Goal: Transaction & Acquisition: Obtain resource

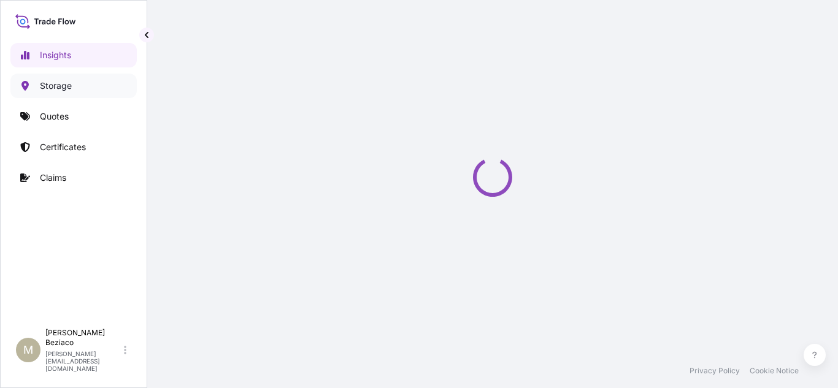
select select "2025"
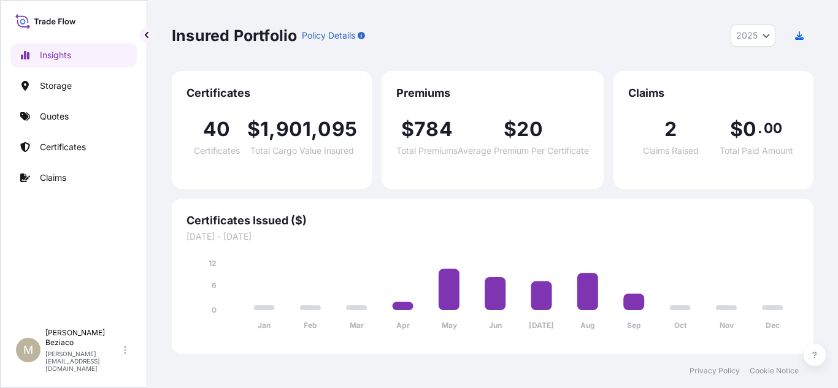
click at [66, 102] on div "Insights Storage Quotes Certificates Claims" at bounding box center [73, 177] width 126 height 291
click at [66, 109] on link "Quotes" at bounding box center [73, 116] width 126 height 25
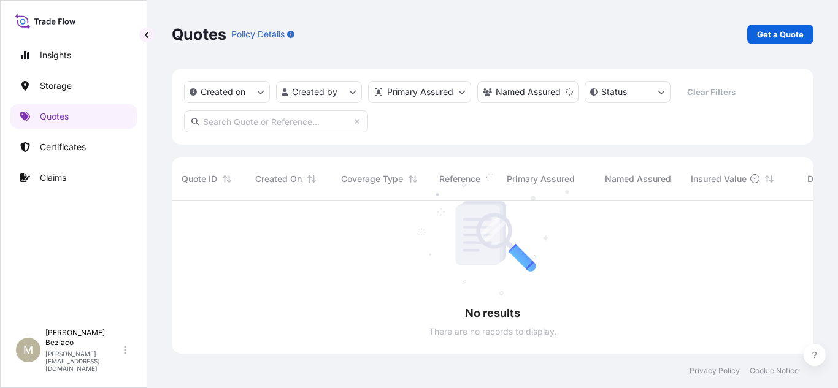
scroll to position [188, 632]
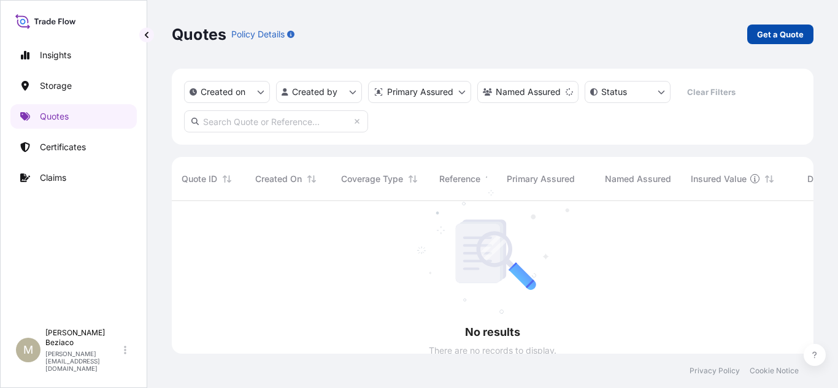
click at [778, 29] on p "Get a Quote" at bounding box center [780, 34] width 47 height 12
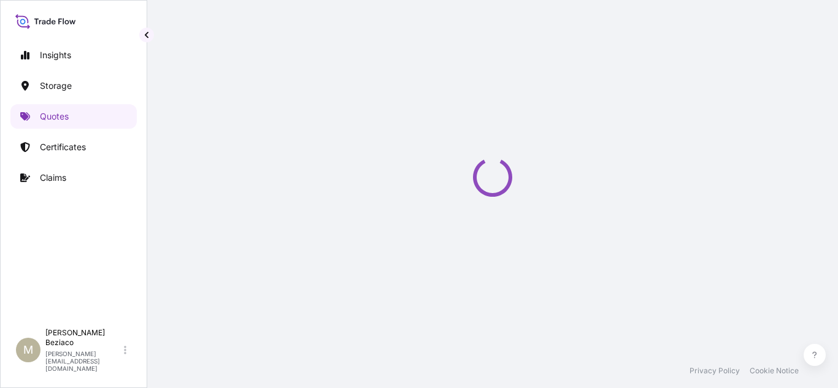
select select "Water"
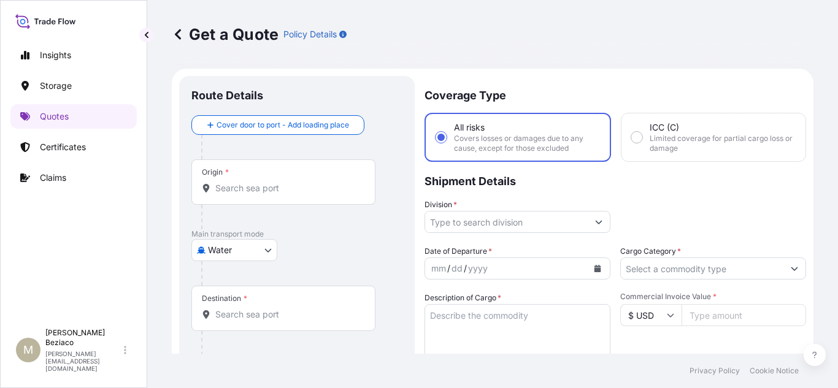
scroll to position [20, 0]
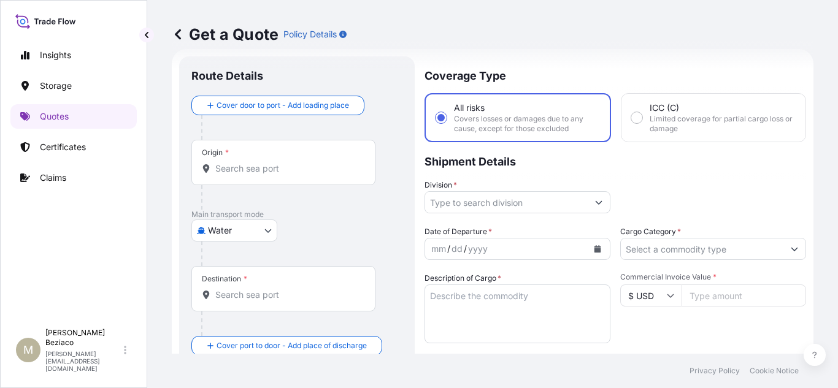
click at [288, 178] on div "Origin *" at bounding box center [283, 162] width 184 height 45
click at [288, 175] on input "Origin *" at bounding box center [287, 169] width 145 height 12
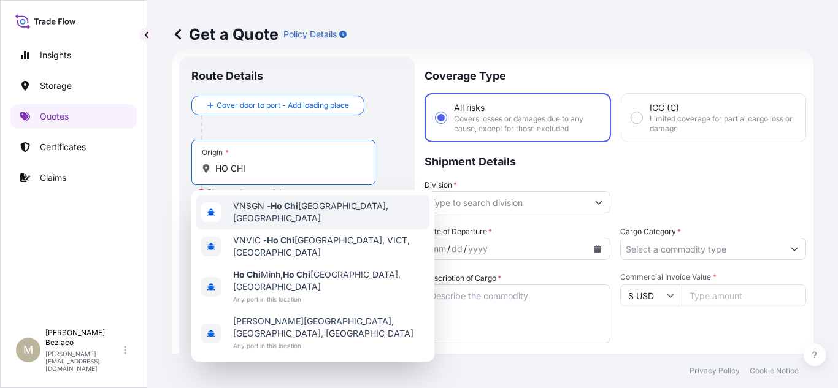
click at [343, 217] on div "VNSGN - [GEOGRAPHIC_DATA], [GEOGRAPHIC_DATA]" at bounding box center [312, 212] width 233 height 34
type input "VNSGN - [GEOGRAPHIC_DATA], [GEOGRAPHIC_DATA]"
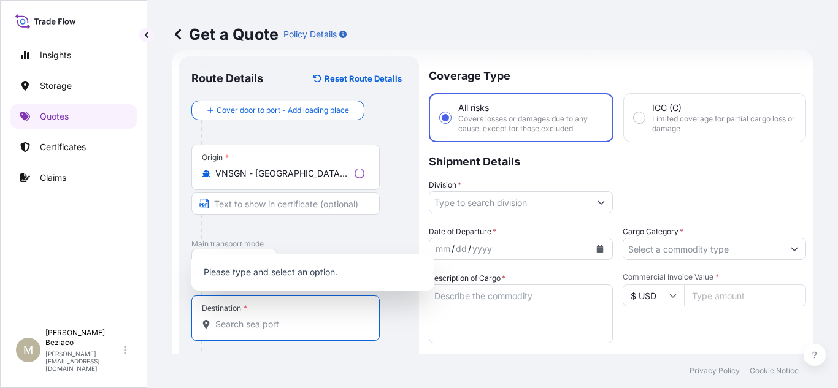
click at [265, 328] on input "Destination *" at bounding box center [289, 324] width 149 height 12
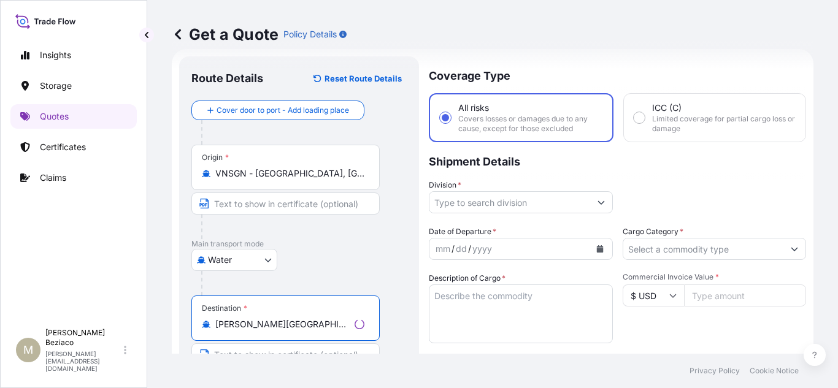
type input "[PERSON_NAME][GEOGRAPHIC_DATA], [GEOGRAPHIC_DATA]"
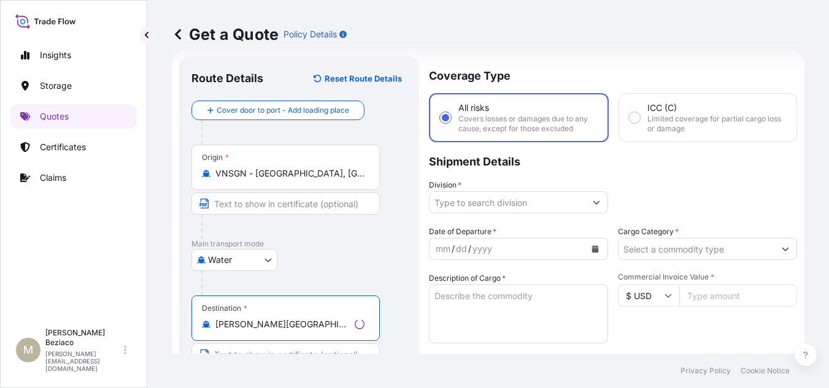
click at [547, 201] on input "Division *" at bounding box center [507, 202] width 156 height 22
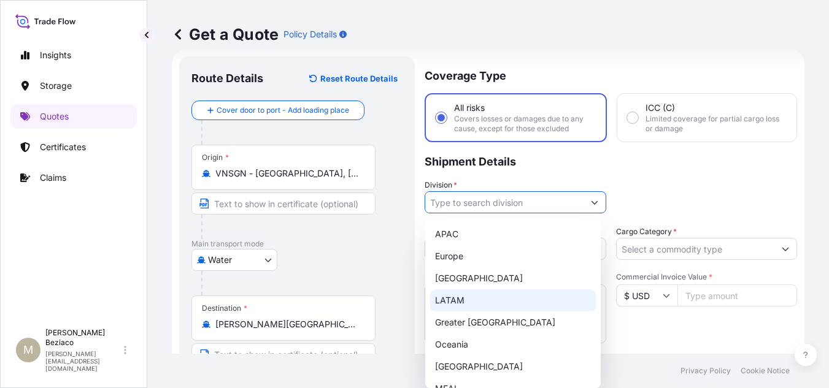
click at [448, 298] on div "LATAM" at bounding box center [513, 301] width 166 height 22
type input "LATAM"
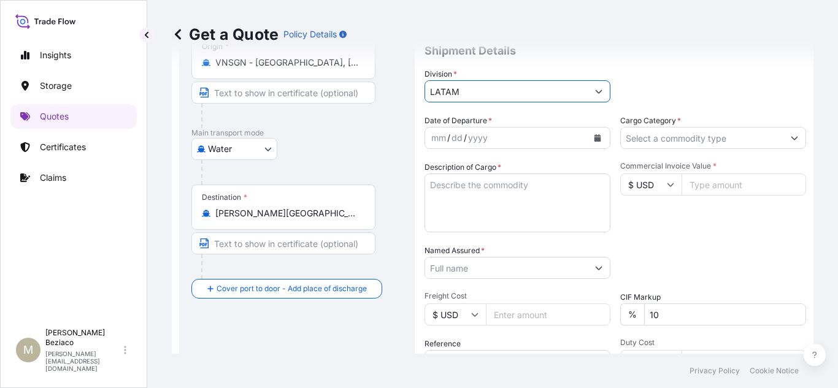
scroll to position [142, 0]
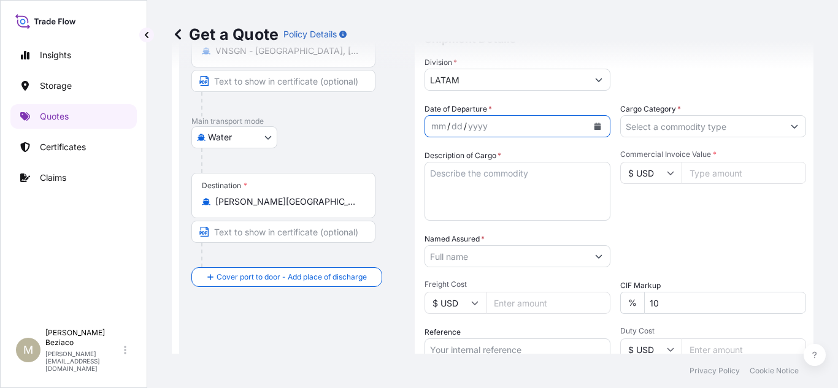
click at [590, 130] on button "Calendar" at bounding box center [598, 127] width 20 height 20
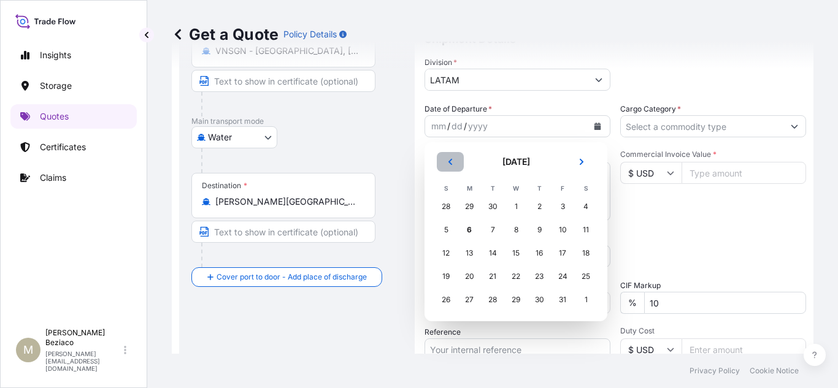
click at [446, 159] on button "Previous" at bounding box center [450, 162] width 27 height 20
click at [465, 300] on div "29" at bounding box center [469, 300] width 22 height 22
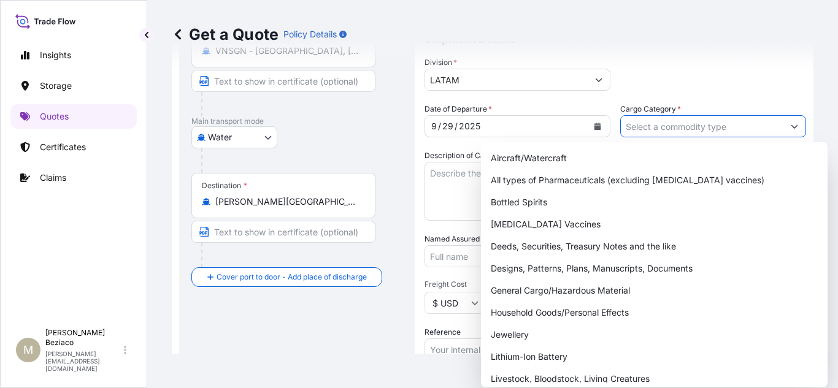
click at [783, 125] on button "Show suggestions" at bounding box center [794, 126] width 22 height 22
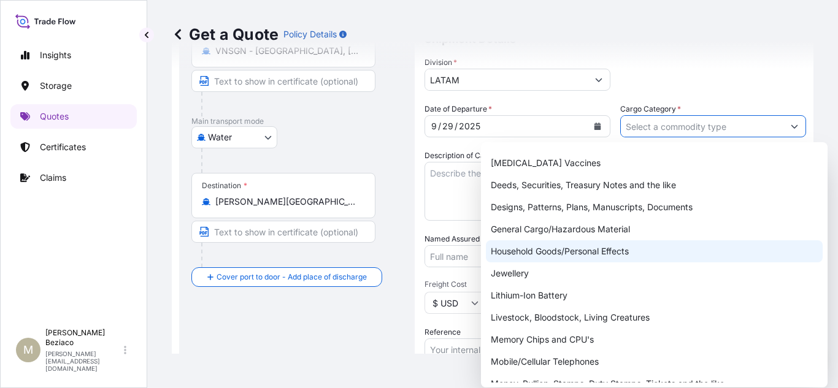
scroll to position [123, 0]
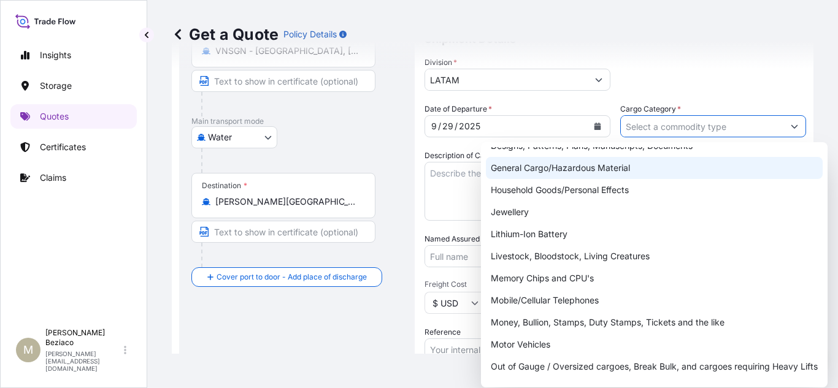
click at [618, 167] on div "General Cargo/Hazardous Material" at bounding box center [654, 168] width 337 height 22
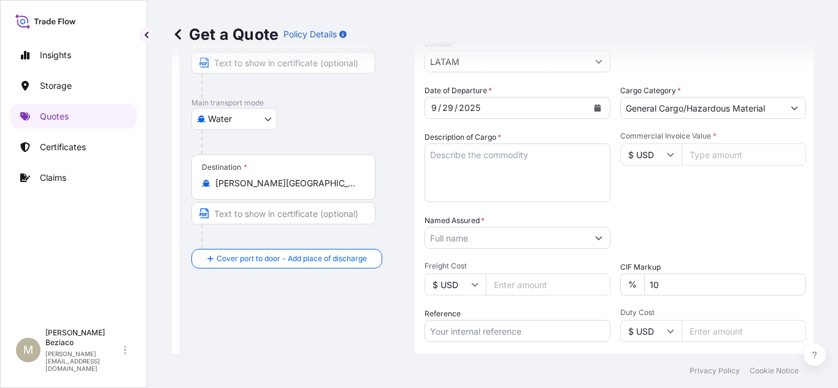
scroll to position [142, 0]
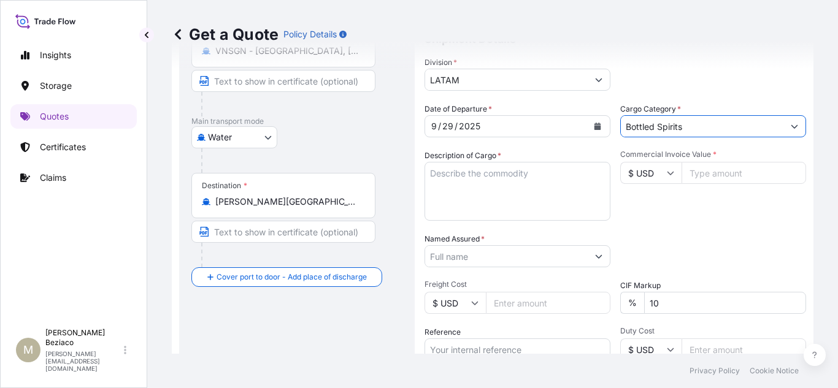
click at [783, 123] on button "Show suggestions" at bounding box center [794, 126] width 22 height 22
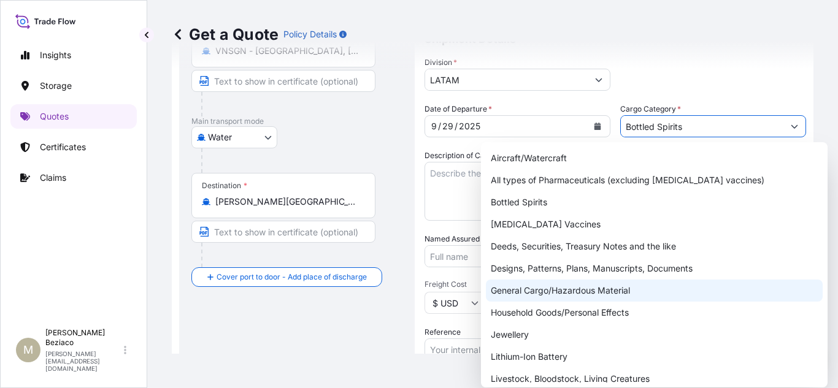
click at [563, 292] on div "General Cargo/Hazardous Material" at bounding box center [654, 291] width 337 height 22
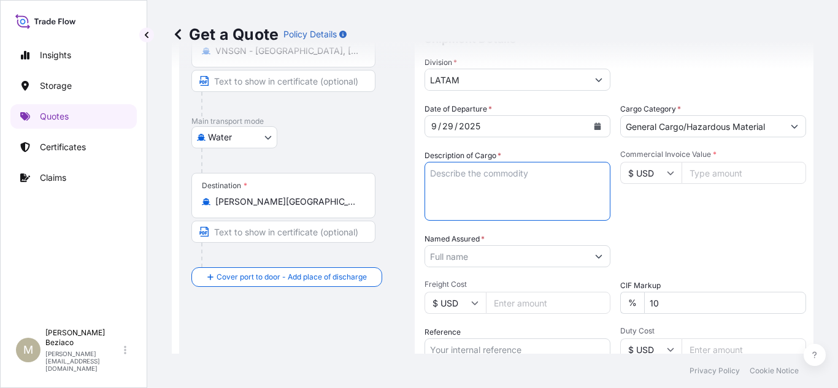
click at [480, 201] on textarea "Description of Cargo *" at bounding box center [517, 191] width 186 height 59
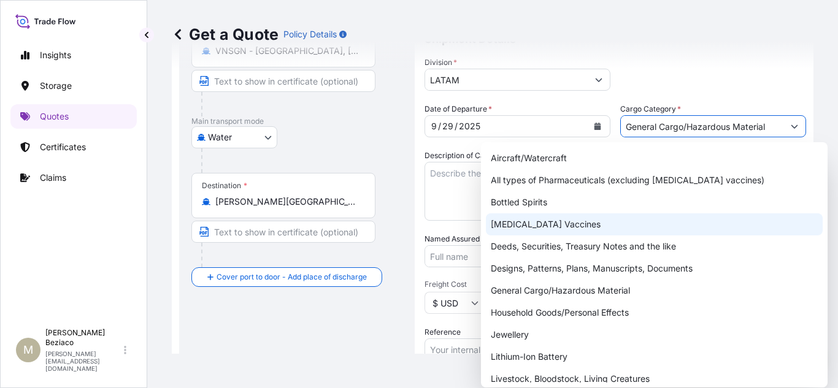
click at [793, 125] on button "Show suggestions" at bounding box center [794, 126] width 22 height 22
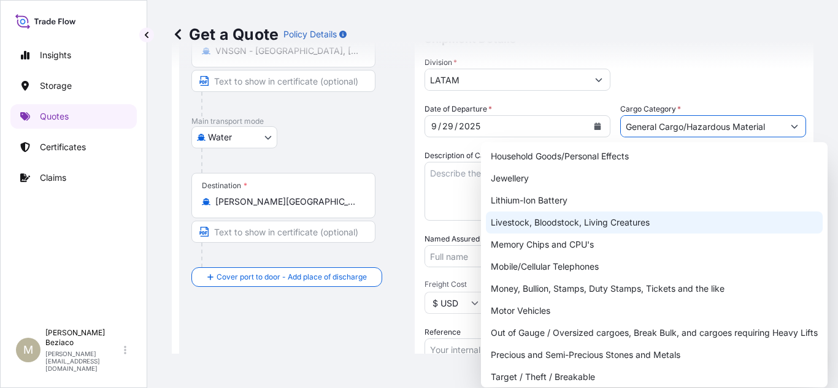
scroll to position [206, 0]
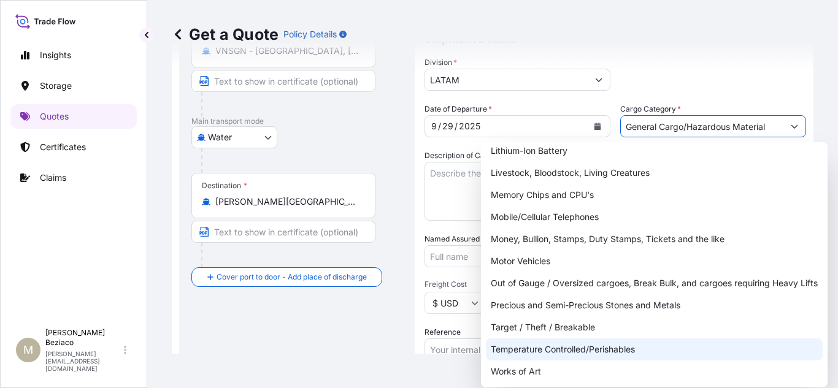
click at [566, 353] on div "Temperature Controlled/Perishables" at bounding box center [654, 350] width 337 height 22
type input "Temperature Controlled/Perishables"
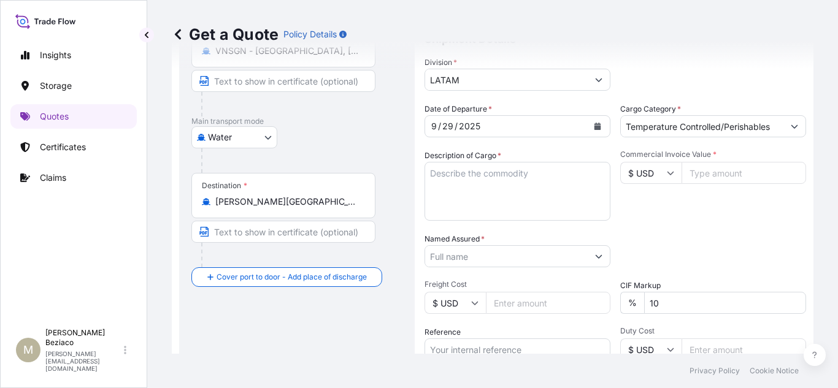
click at [743, 179] on input "Commercial Invoice Value *" at bounding box center [744, 173] width 125 height 22
paste input "85.76"
click at [730, 163] on input "85.76" at bounding box center [744, 173] width 125 height 22
type input "8"
type input "85757.61"
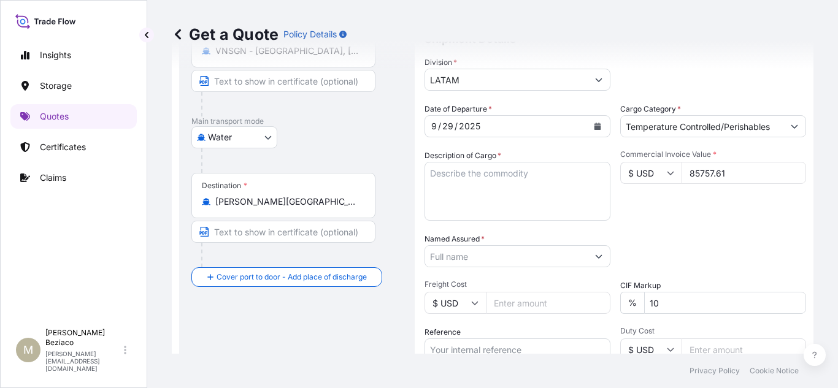
click at [485, 196] on textarea "Description of Cargo *" at bounding box center [517, 191] width 186 height 59
paste textarea "MT COOL WH PEPPERMINT"
type textarea "MT COOL WH PEPPERMINT"
click at [597, 259] on button "Show suggestions" at bounding box center [599, 256] width 22 height 22
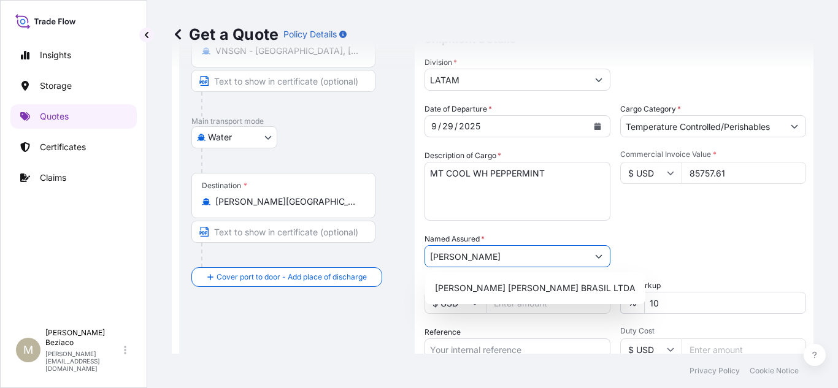
click at [541, 288] on span "[PERSON_NAME] [PERSON_NAME] BRASIL LTDA" at bounding box center [535, 288] width 201 height 12
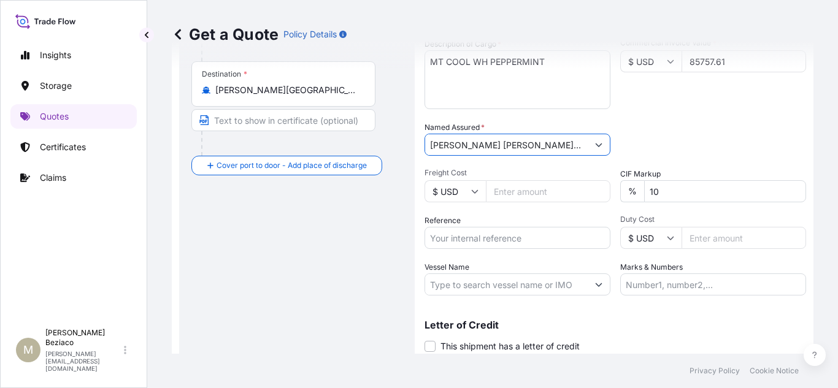
scroll to position [265, 0]
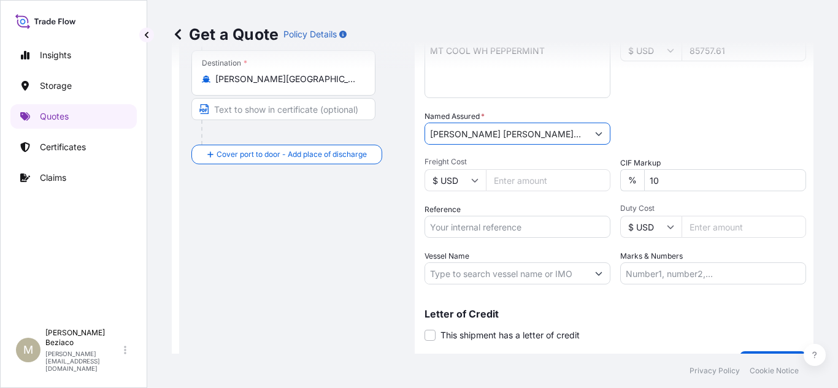
type input "[PERSON_NAME] [PERSON_NAME] BRASIL LTDA"
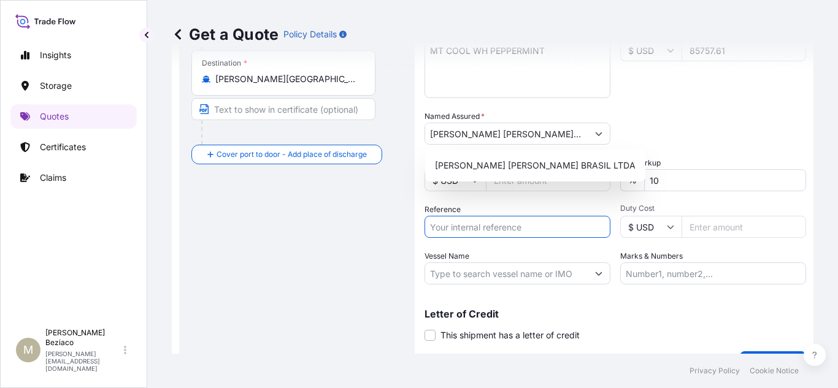
click at [464, 225] on input "Reference" at bounding box center [517, 227] width 186 height 22
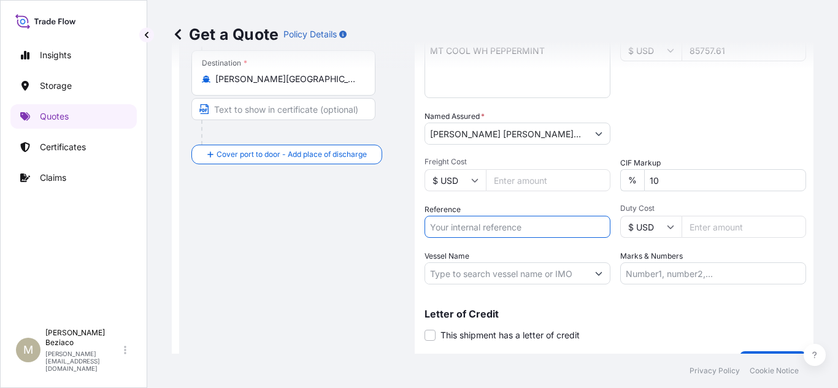
paste input "IMATL202508084BR"
type input "IMATL202508084BR"
click at [697, 277] on input "Marks & Numbers" at bounding box center [713, 274] width 186 height 22
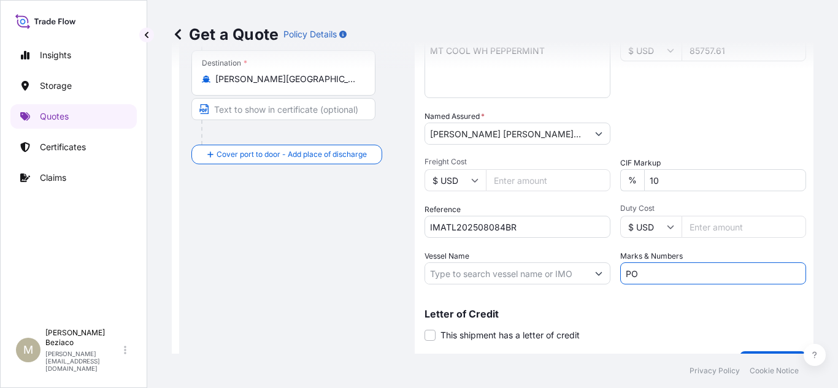
paste input "4500487222"
type input "PO 4500487222"
click at [518, 180] on input "Freight Cost" at bounding box center [548, 180] width 125 height 22
type input "2915"
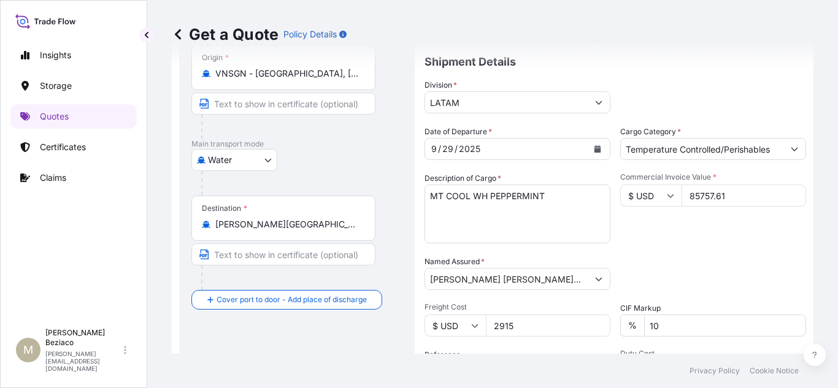
scroll to position [294, 0]
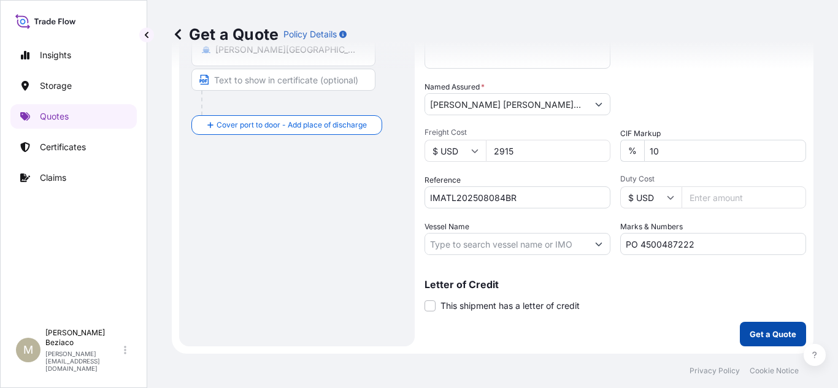
click at [764, 339] on p "Get a Quote" at bounding box center [773, 334] width 47 height 12
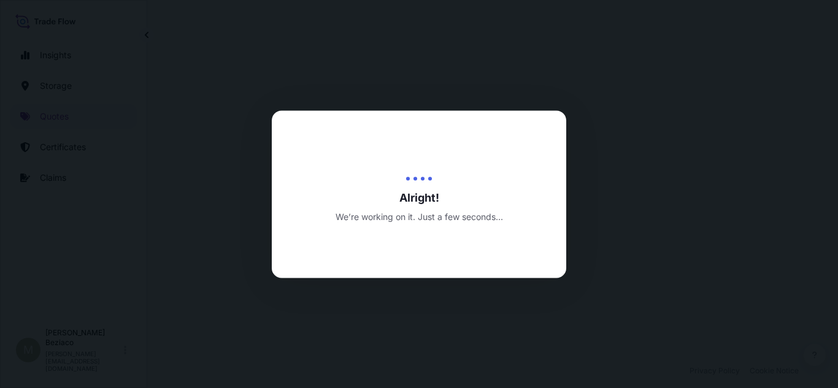
select select "Water"
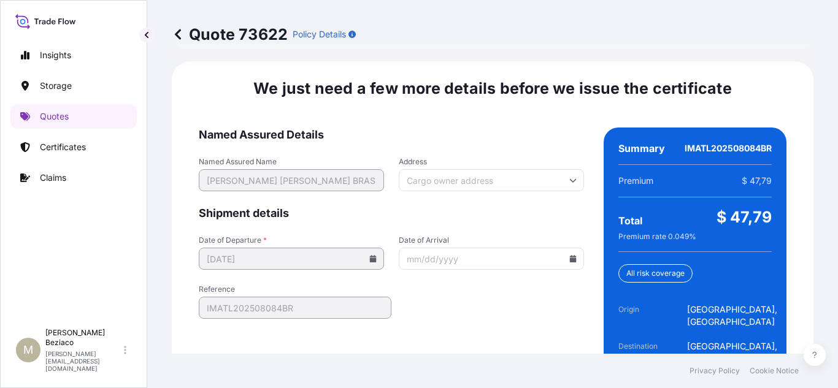
scroll to position [2193, 0]
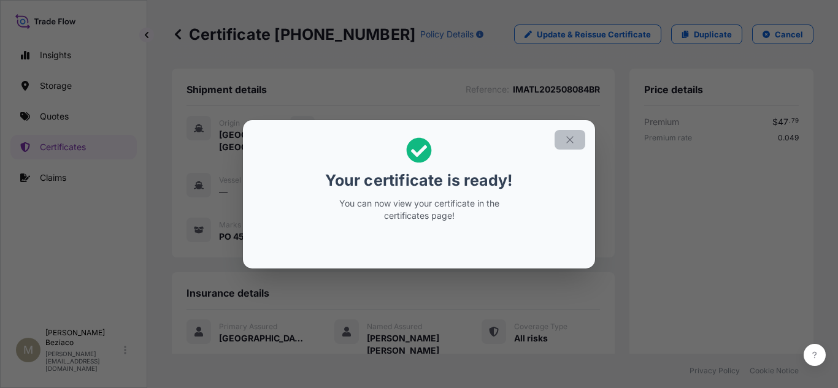
click at [572, 134] on icon "button" at bounding box center [569, 139] width 11 height 11
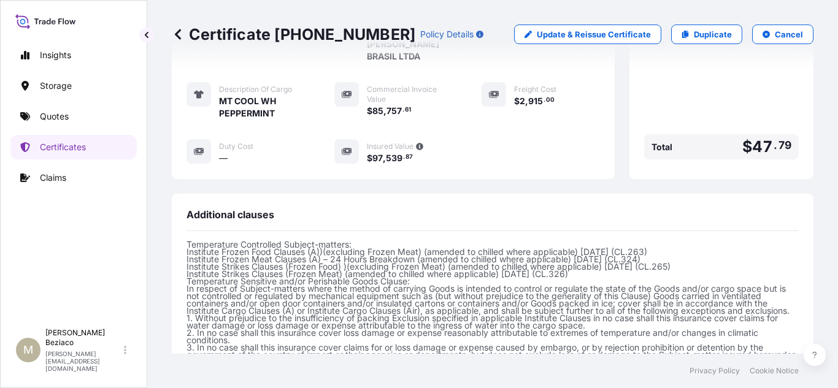
scroll to position [559, 0]
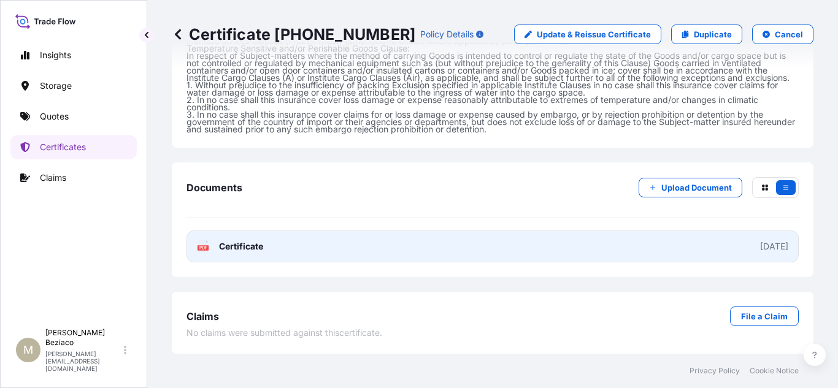
click at [680, 244] on link "PDF Certificate [DATE]" at bounding box center [492, 247] width 612 height 32
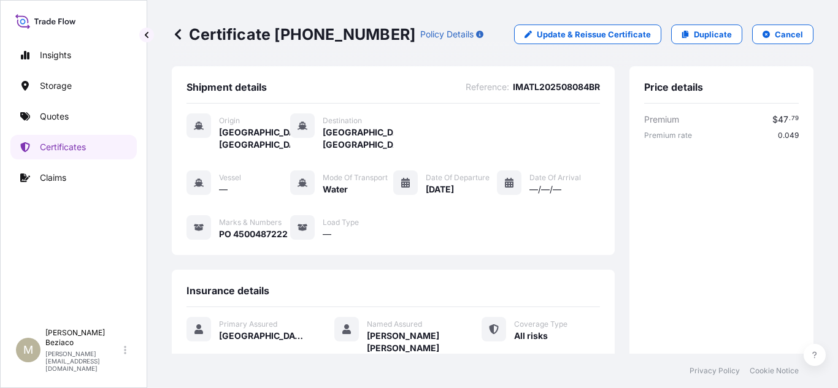
scroll to position [0, 0]
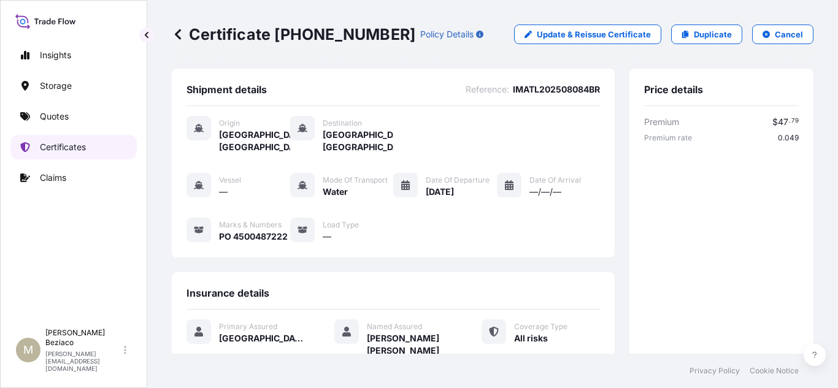
click at [66, 147] on p "Certificates" at bounding box center [63, 147] width 46 height 12
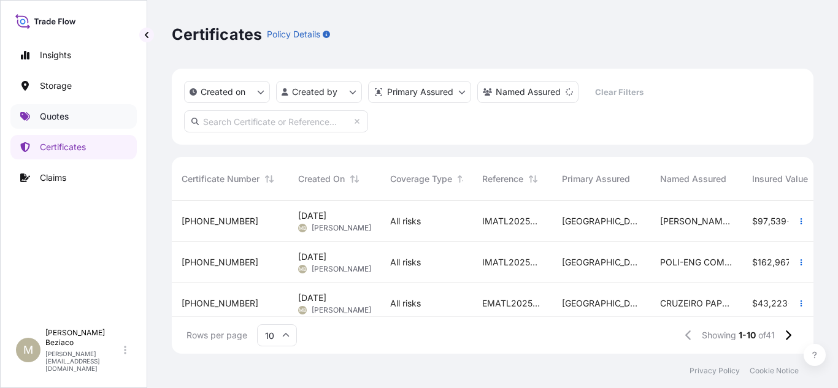
click at [67, 118] on p "Quotes" at bounding box center [54, 116] width 29 height 12
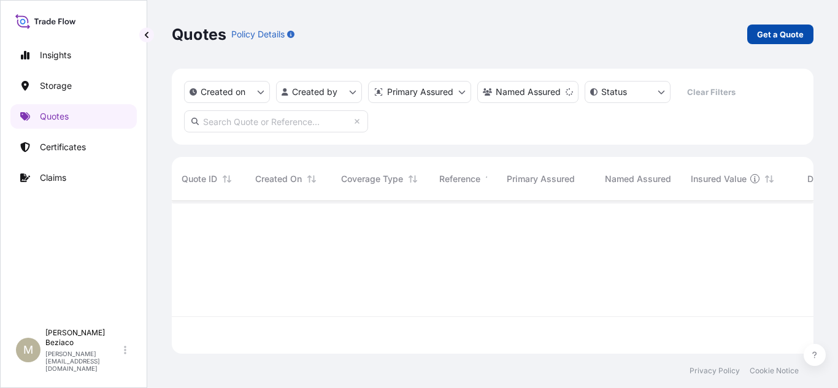
scroll to position [188, 632]
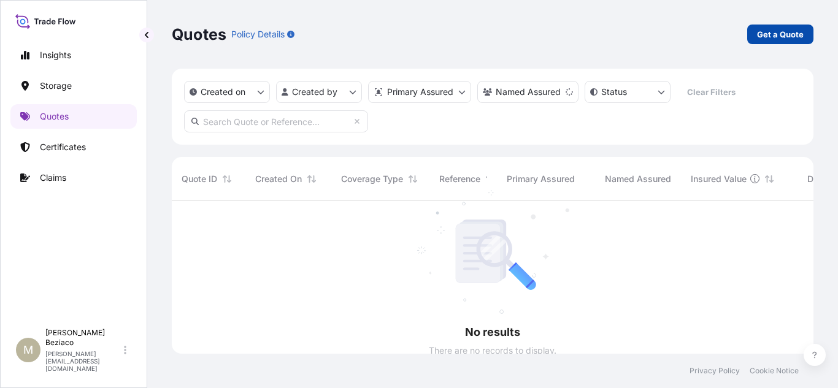
click at [770, 37] on p "Get a Quote" at bounding box center [780, 34] width 47 height 12
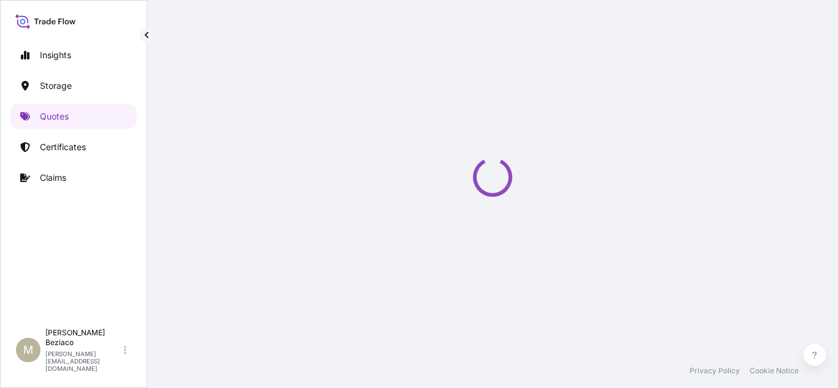
select select "Water"
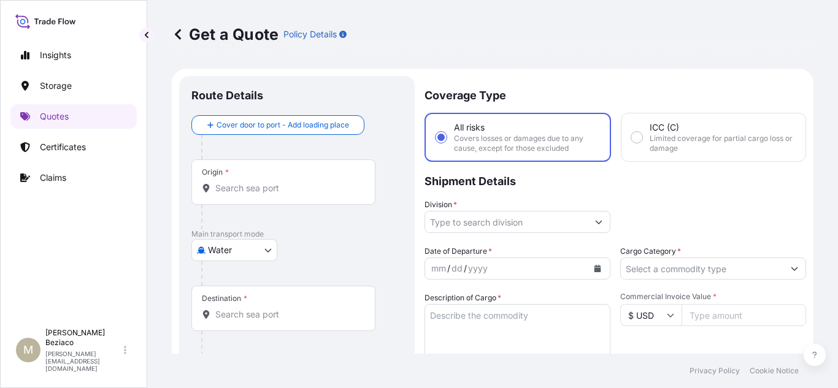
scroll to position [20, 0]
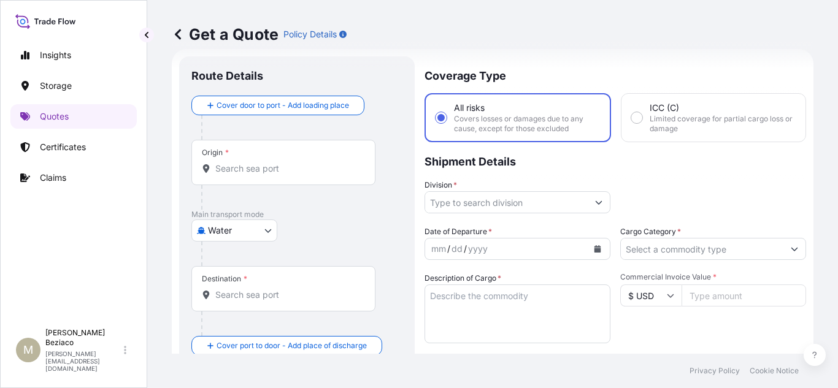
click at [244, 174] on input "Origin *" at bounding box center [287, 169] width 145 height 12
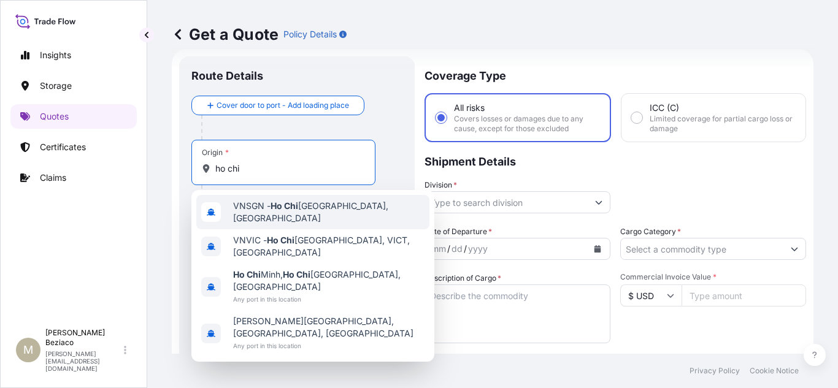
click at [326, 210] on span "VNSGN - [GEOGRAPHIC_DATA], [GEOGRAPHIC_DATA]" at bounding box center [328, 212] width 191 height 25
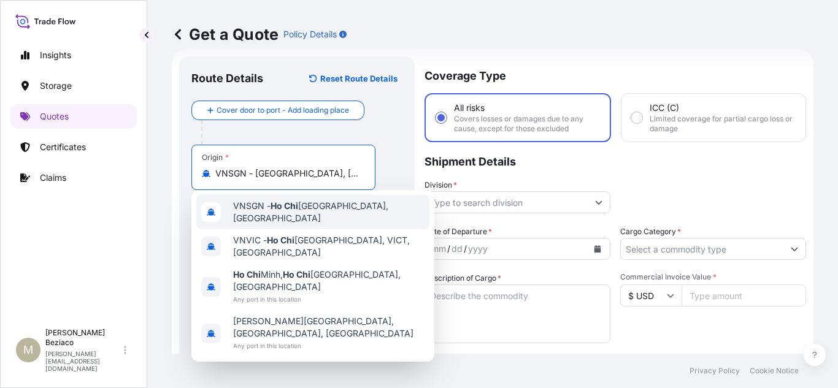
type input "VNSGN - [GEOGRAPHIC_DATA], [GEOGRAPHIC_DATA]"
click at [279, 332] on div "Destination *" at bounding box center [283, 318] width 184 height 45
click at [279, 331] on input "Destination *" at bounding box center [287, 324] width 145 height 12
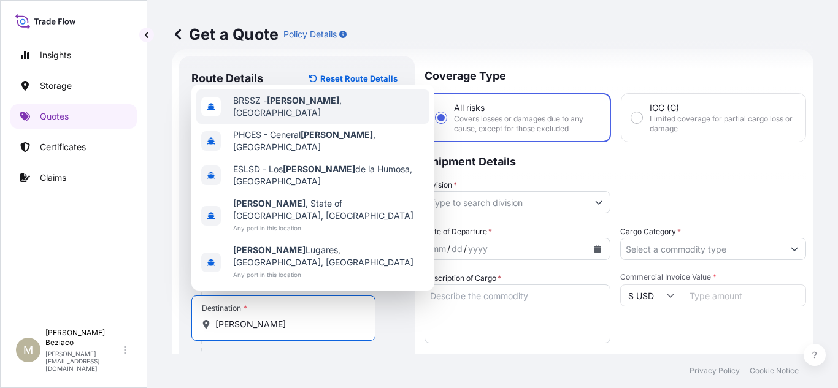
click at [311, 119] on span "[PERSON_NAME][GEOGRAPHIC_DATA] , [GEOGRAPHIC_DATA]" at bounding box center [328, 106] width 191 height 25
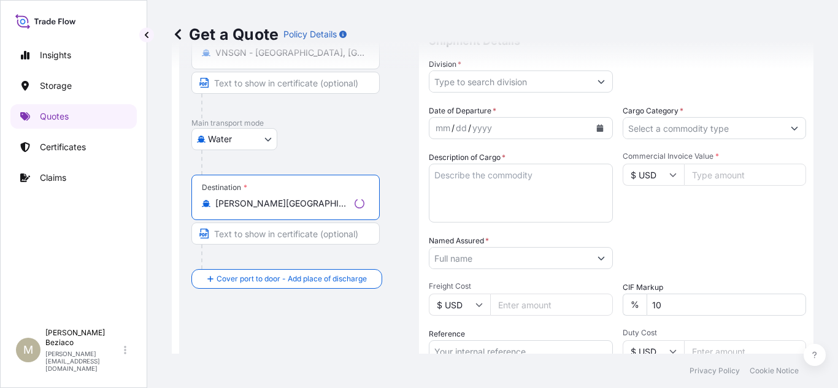
scroll to position [142, 0]
type input "[PERSON_NAME][GEOGRAPHIC_DATA], [GEOGRAPHIC_DATA]"
click at [594, 83] on button "Show suggestions" at bounding box center [601, 80] width 22 height 22
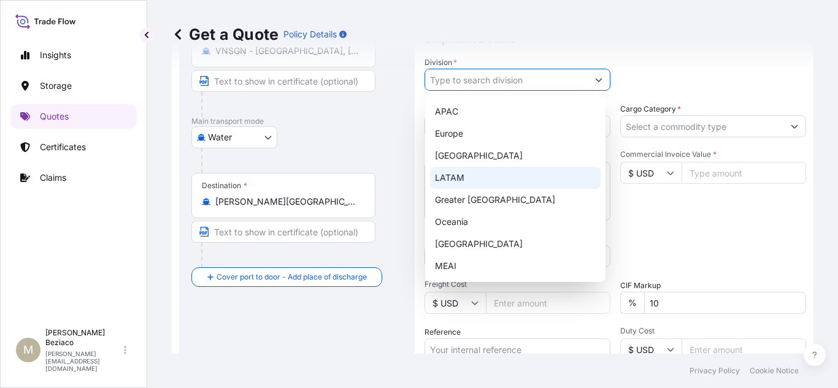
click at [454, 186] on div "LATAM" at bounding box center [515, 178] width 171 height 22
type input "LATAM"
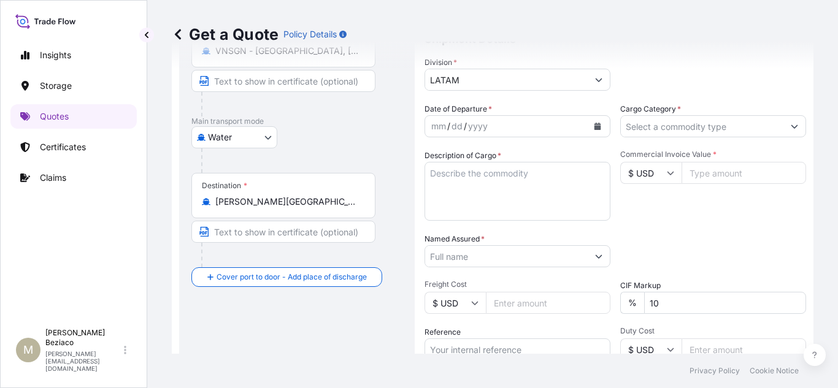
click at [515, 296] on input "Freight Cost" at bounding box center [548, 303] width 125 height 22
type input "2915"
click at [474, 202] on textarea "Description of Cargo *" at bounding box center [517, 191] width 186 height 59
paste textarea "MT COOL WH TUTTI FRESH"
type textarea "MT COOL WH TUTTI FRESH"
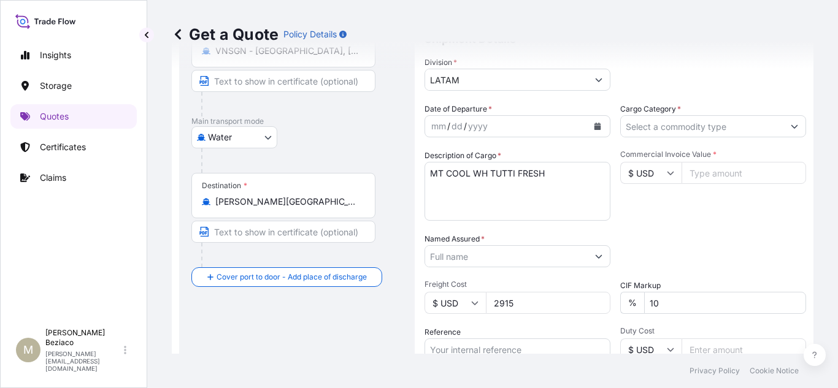
click at [594, 126] on icon "Calendar" at bounding box center [597, 126] width 7 height 7
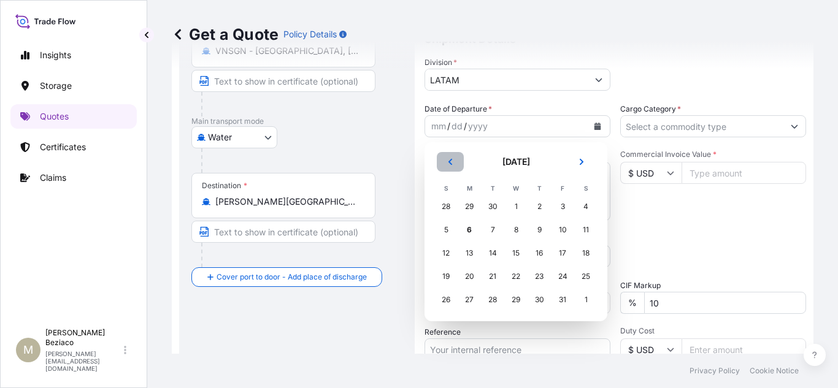
click at [449, 161] on icon "Previous" at bounding box center [450, 161] width 7 height 7
click at [563, 257] on div "19" at bounding box center [562, 253] width 22 height 22
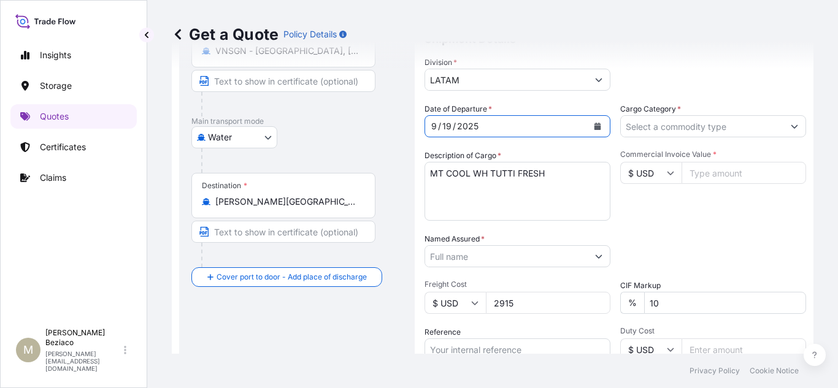
click at [783, 124] on button "Show suggestions" at bounding box center [794, 126] width 22 height 22
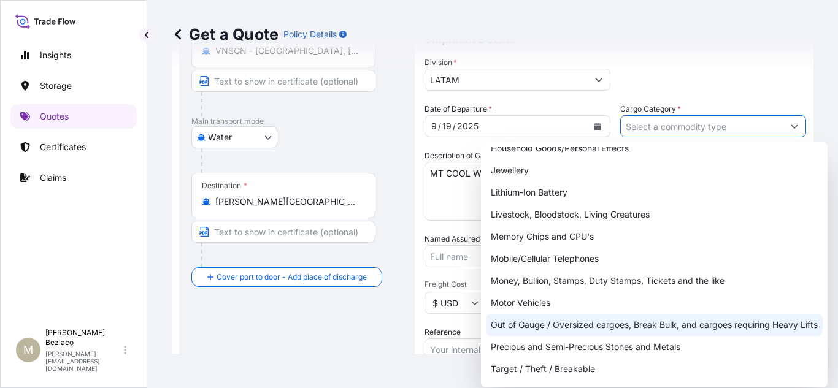
scroll to position [184, 0]
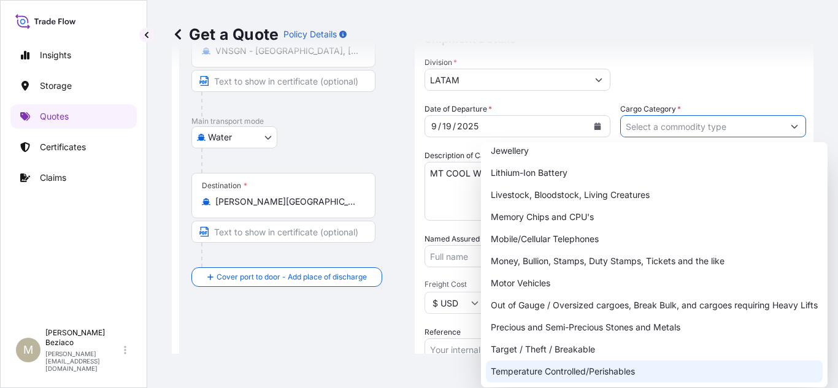
click at [593, 372] on div "Temperature Controlled/Perishables" at bounding box center [654, 372] width 337 height 22
type input "Temperature Controlled/Perishables"
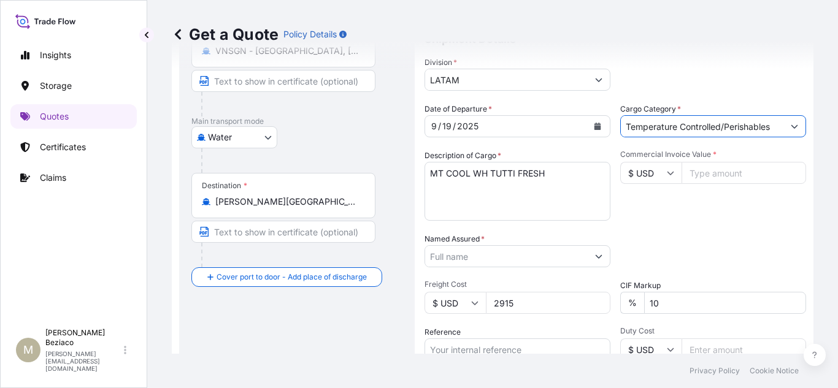
click at [731, 242] on div "Packing Category Type to search a container mode Please select a primary mode o…" at bounding box center [713, 250] width 186 height 34
click at [724, 169] on input "Commercial Invoice Value *" at bounding box center [744, 173] width 125 height 22
type input "73580.67"
click at [706, 269] on div "Date of Departure * [DATE] Cargo Category * Temperature Controlled/Perishables …" at bounding box center [615, 255] width 382 height 304
click at [589, 259] on button "Show suggestions" at bounding box center [599, 256] width 22 height 22
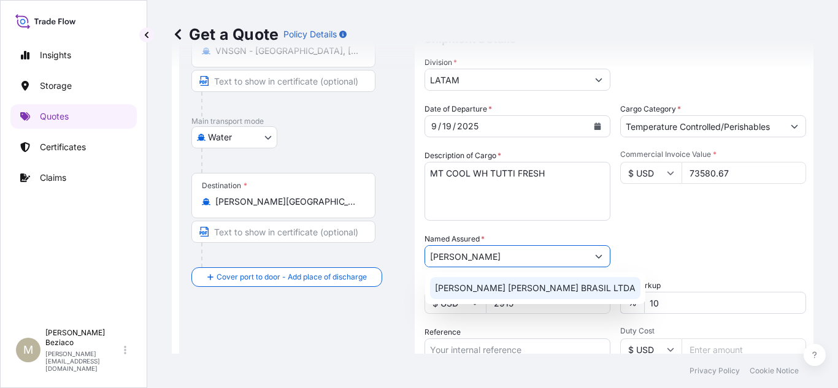
click at [534, 285] on span "[PERSON_NAME] [PERSON_NAME] BRASIL LTDA" at bounding box center [535, 288] width 201 height 12
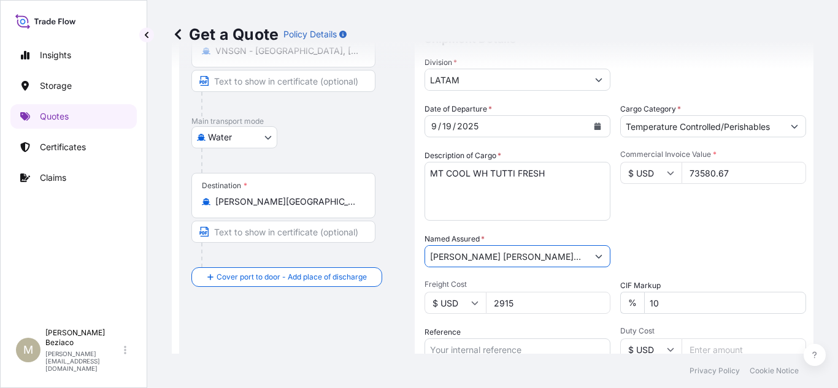
type input "[PERSON_NAME] [PERSON_NAME] BRASIL LTDA"
click at [764, 237] on div "Packing Category Type to search a container mode Please select a primary mode o…" at bounding box center [713, 250] width 186 height 34
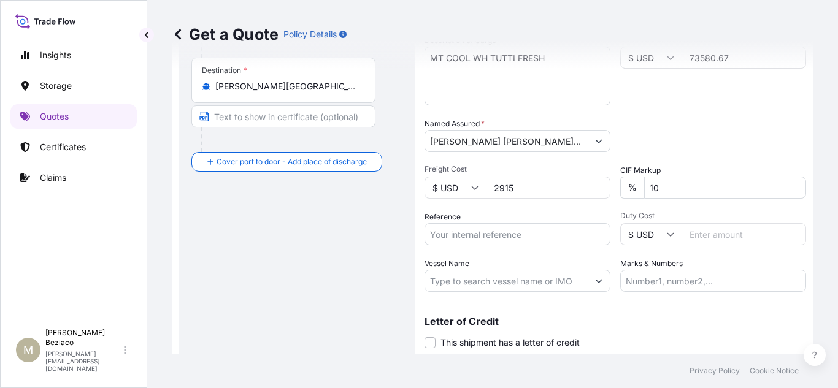
scroll to position [265, 0]
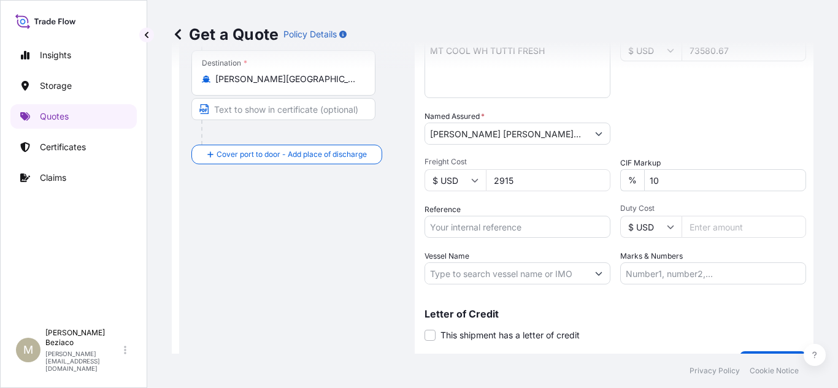
click at [465, 230] on input "Reference" at bounding box center [517, 227] width 186 height 22
paste input "IMATL202508083BR"
type input "IMATL202508083BR"
click at [679, 266] on input "Marks & Numbers" at bounding box center [713, 274] width 186 height 22
paste input "4500487227"
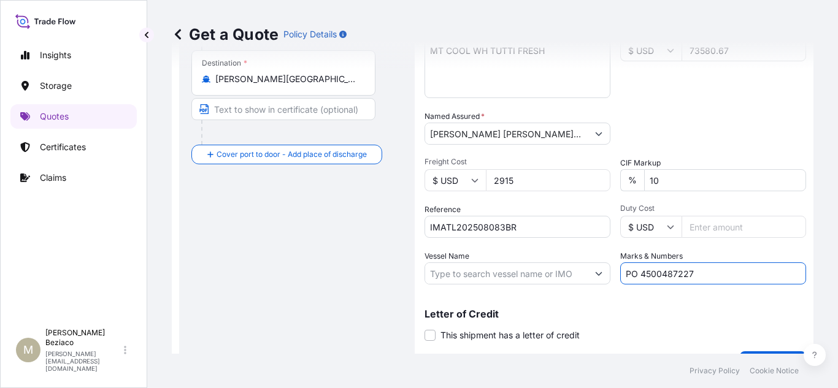
type input "PO 4500487227"
click at [708, 296] on div "Letter of Credit This shipment has a letter of credit Letter of credit * Letter…" at bounding box center [615, 317] width 382 height 47
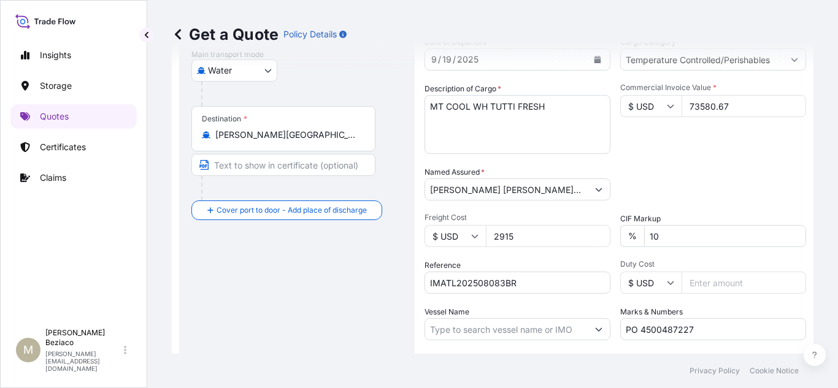
scroll to position [294, 0]
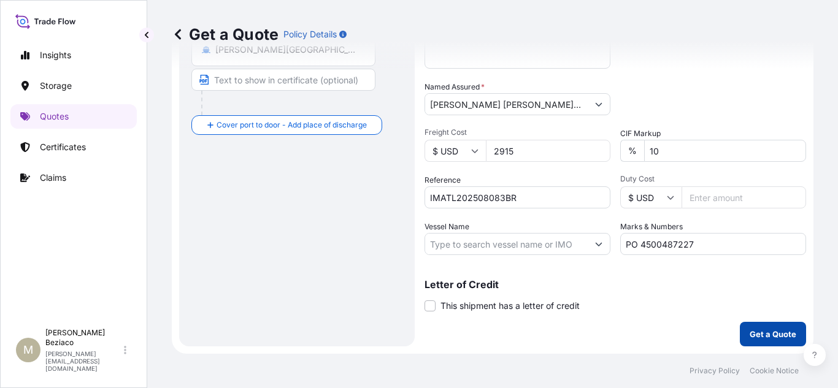
click at [762, 331] on p "Get a Quote" at bounding box center [773, 334] width 47 height 12
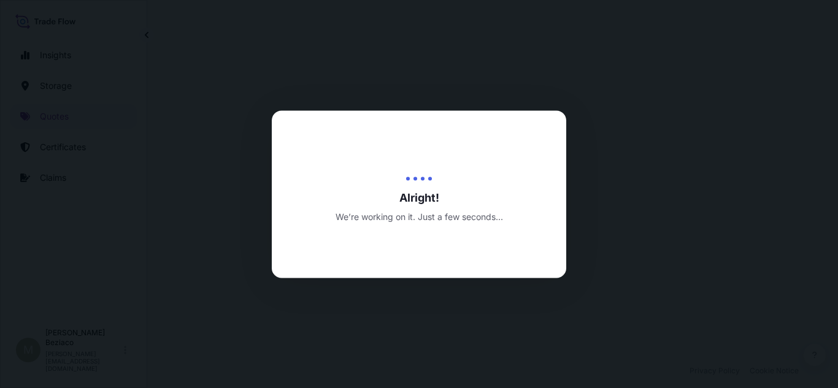
select select "Water"
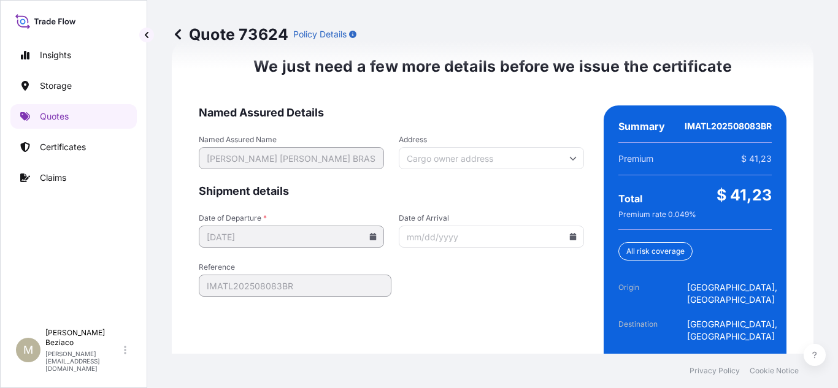
scroll to position [2193, 0]
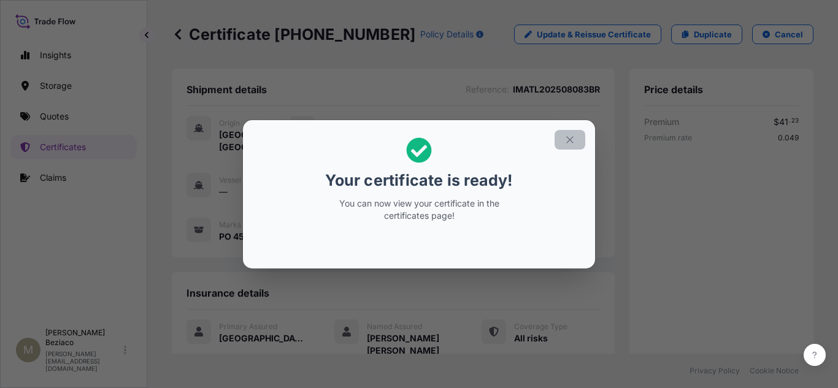
click at [574, 136] on icon "button" at bounding box center [569, 139] width 11 height 11
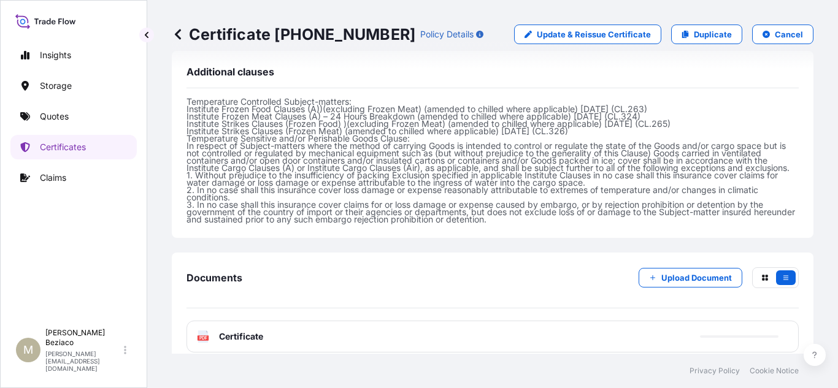
scroll to position [559, 0]
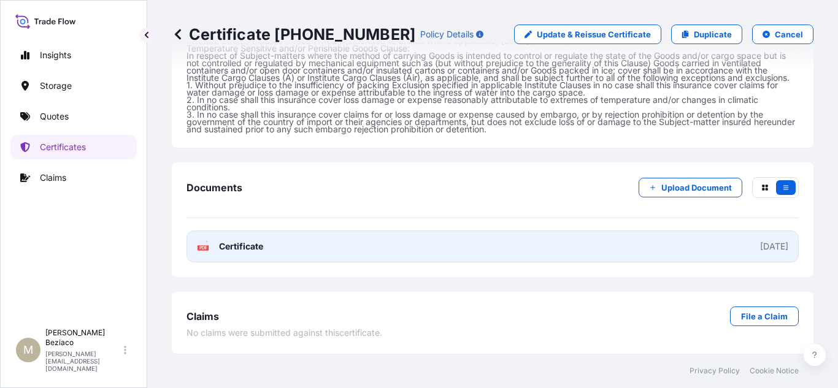
click at [585, 256] on link "PDF Certificate [DATE]" at bounding box center [492, 247] width 612 height 32
